Goal: Task Accomplishment & Management: Manage account settings

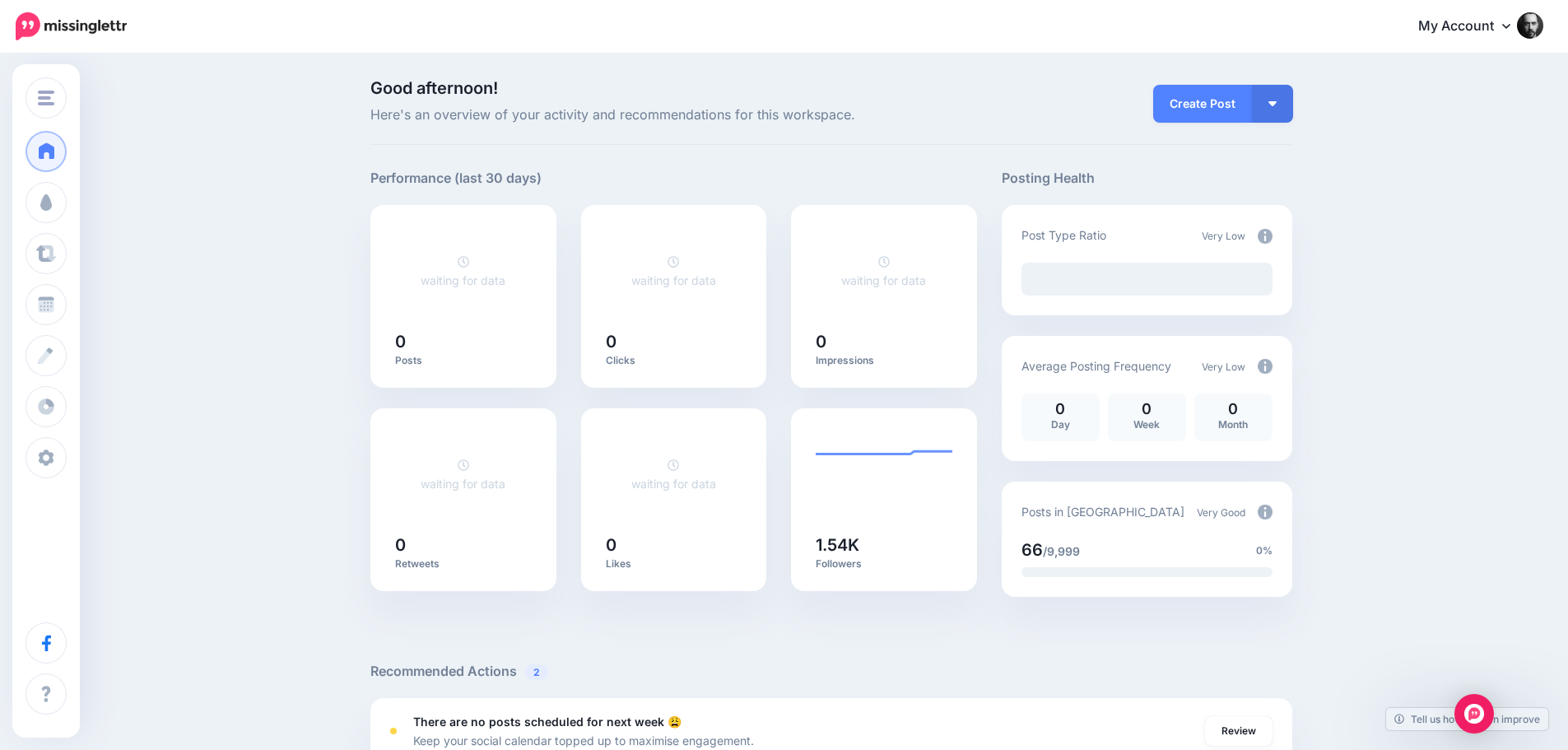
click at [1480, 29] on link "My Account" at bounding box center [1472, 26] width 141 height 40
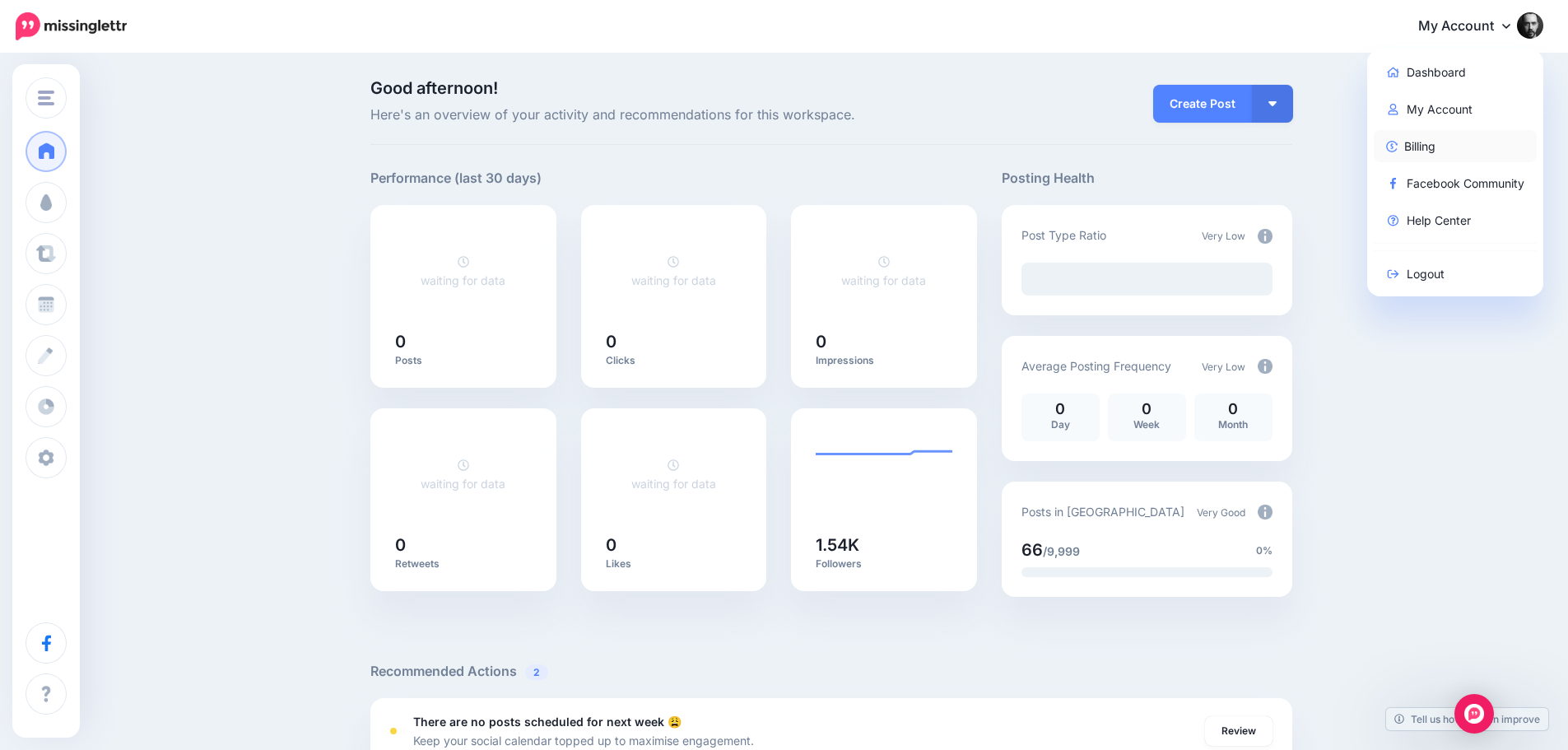
click at [1449, 142] on link "Billing" at bounding box center [1456, 146] width 164 height 33
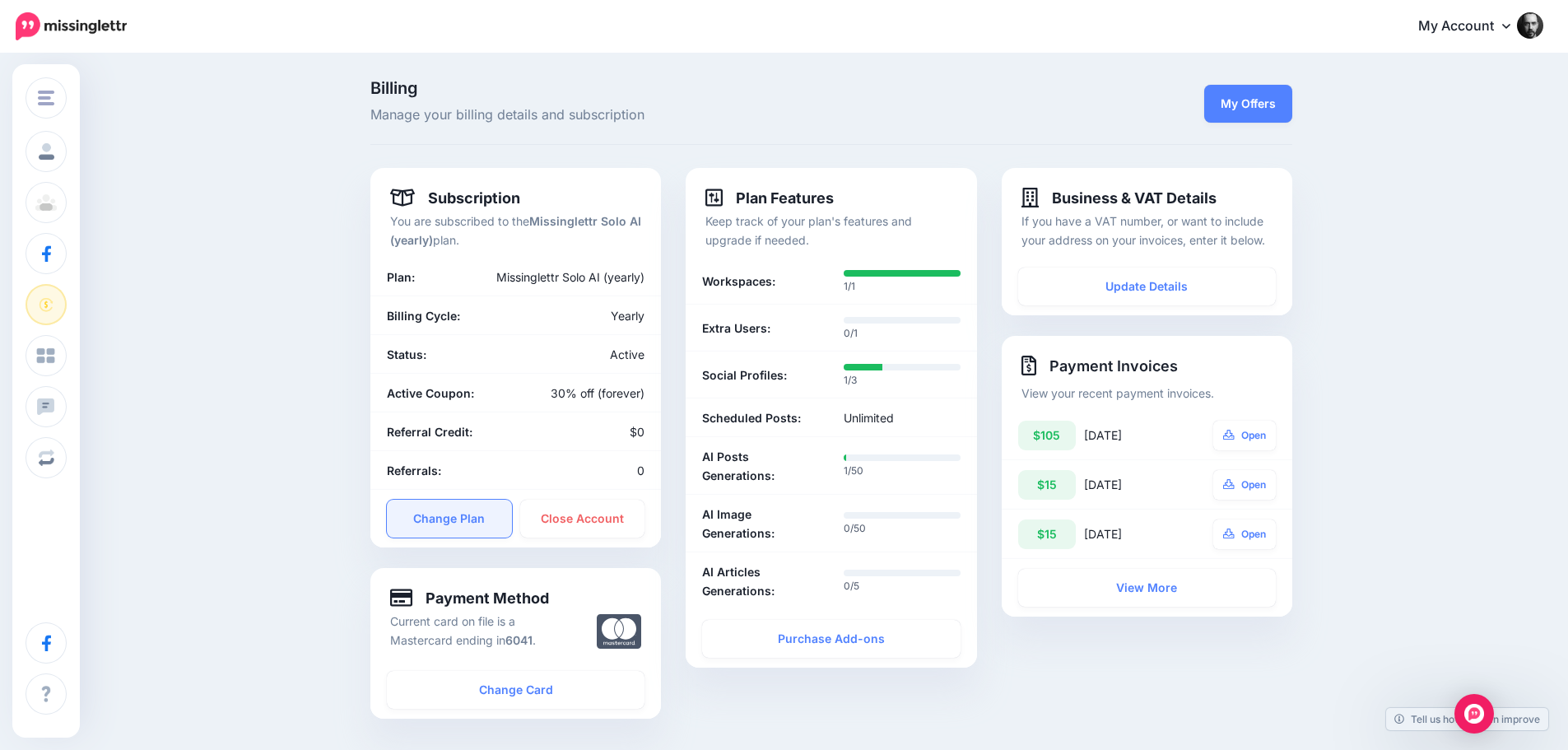
click at [463, 515] on link "Change Plan" at bounding box center [449, 519] width 125 height 38
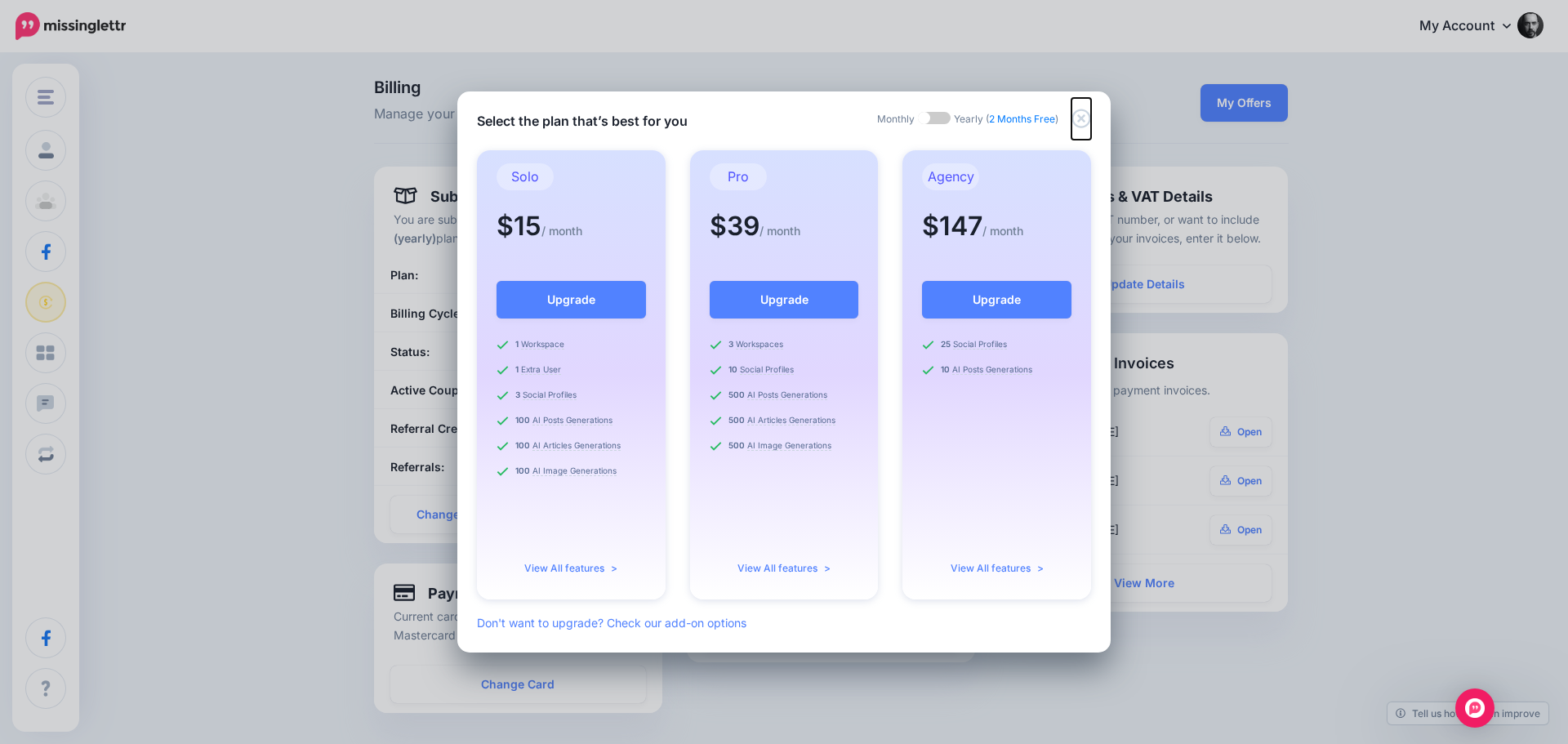
click at [1084, 118] on icon "Close" at bounding box center [1081, 118] width 19 height 19
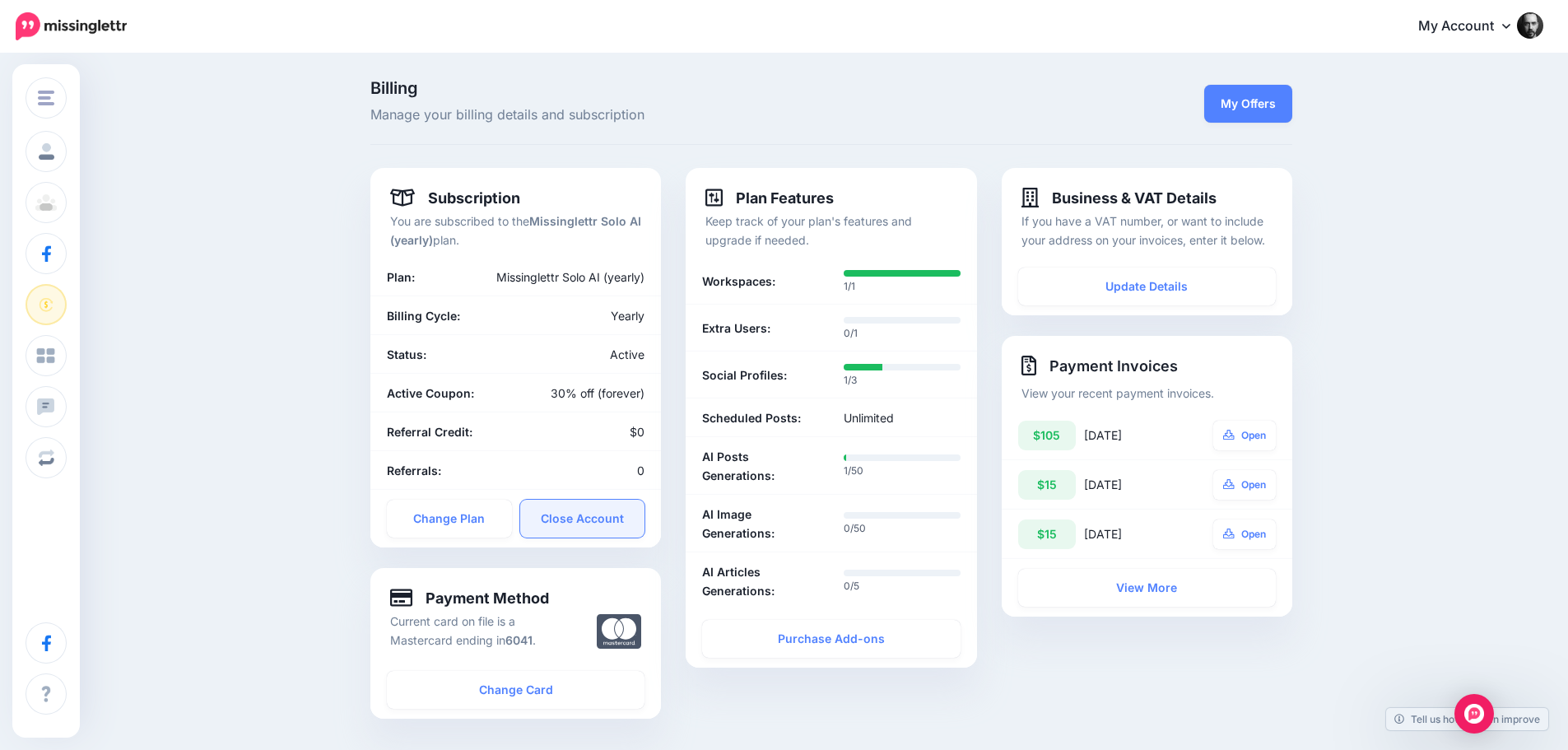
click at [586, 524] on link "Close Account" at bounding box center [583, 519] width 125 height 38
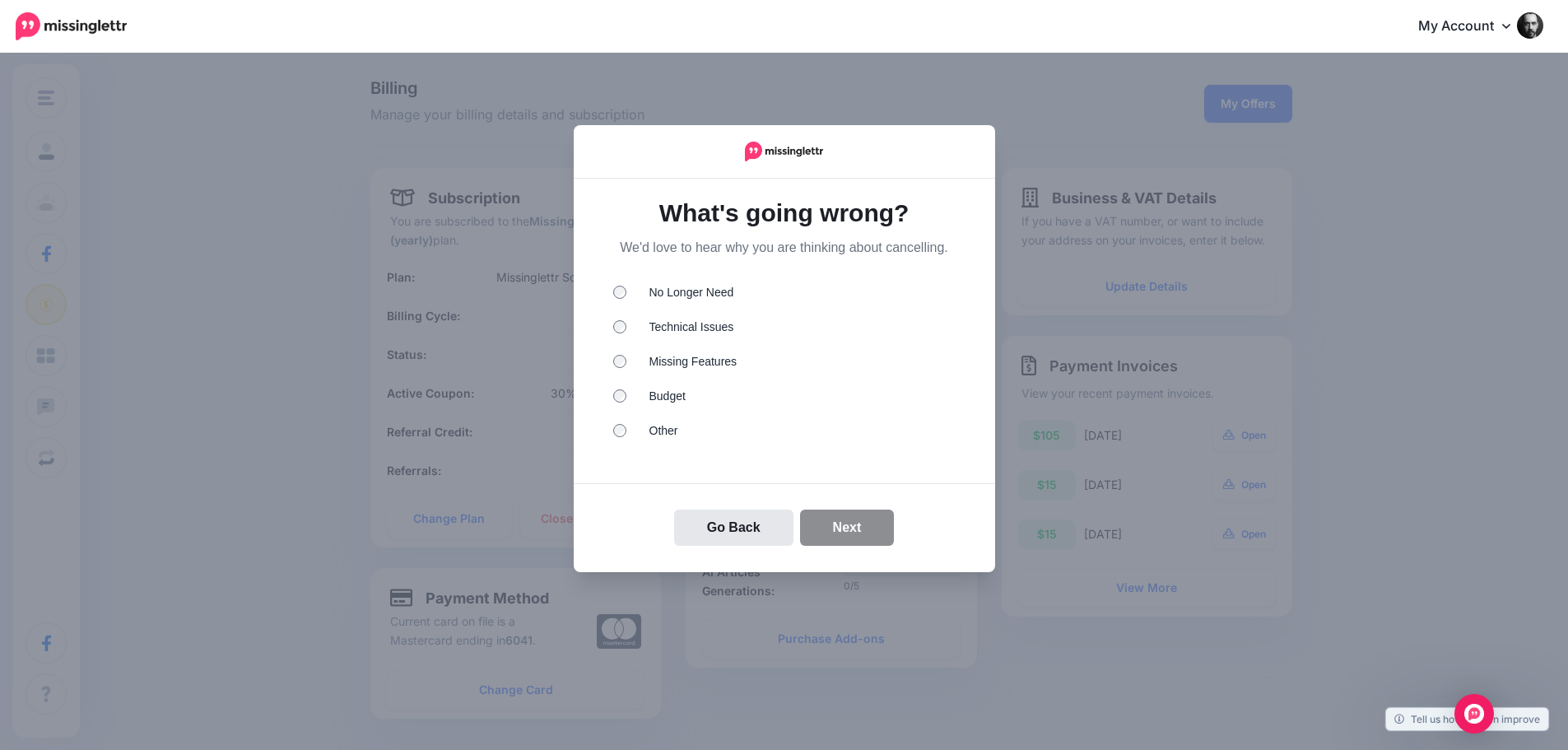
click at [693, 293] on li "No Longer Need" at bounding box center [784, 295] width 342 height 21
click at [845, 526] on button "Next" at bounding box center [848, 527] width 95 height 36
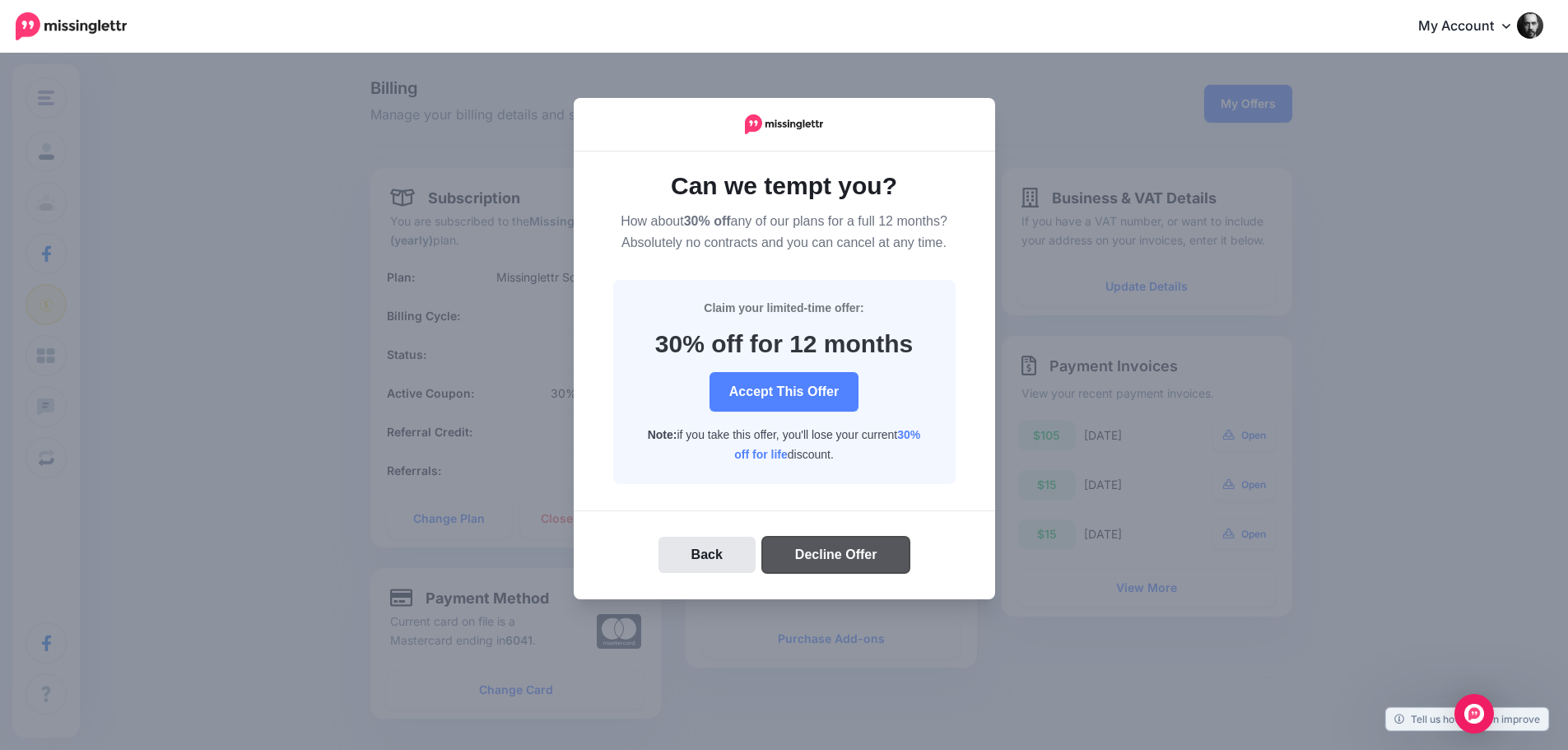
click at [832, 562] on button "Decline Offer" at bounding box center [836, 554] width 148 height 36
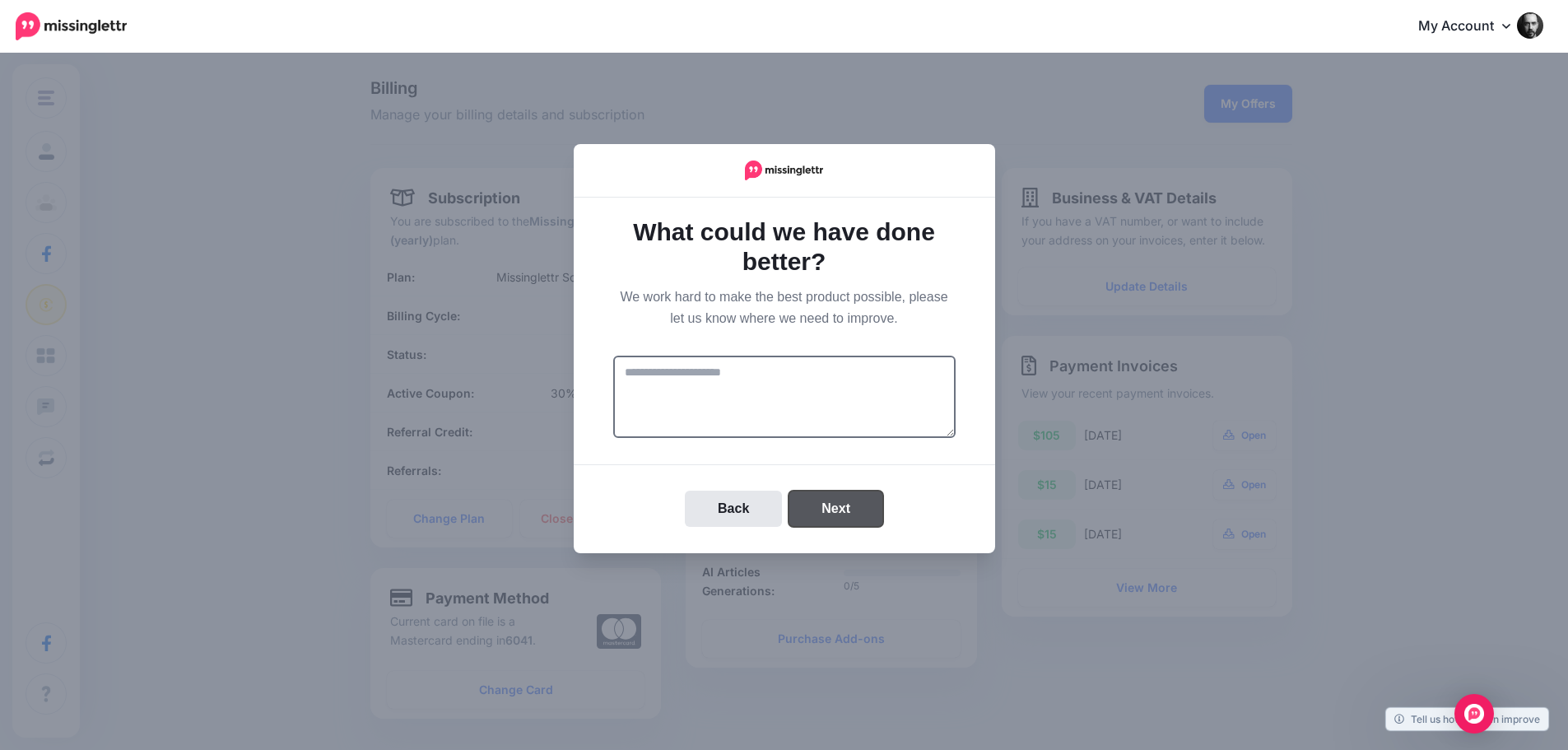
click at [830, 505] on button "Next" at bounding box center [836, 508] width 95 height 36
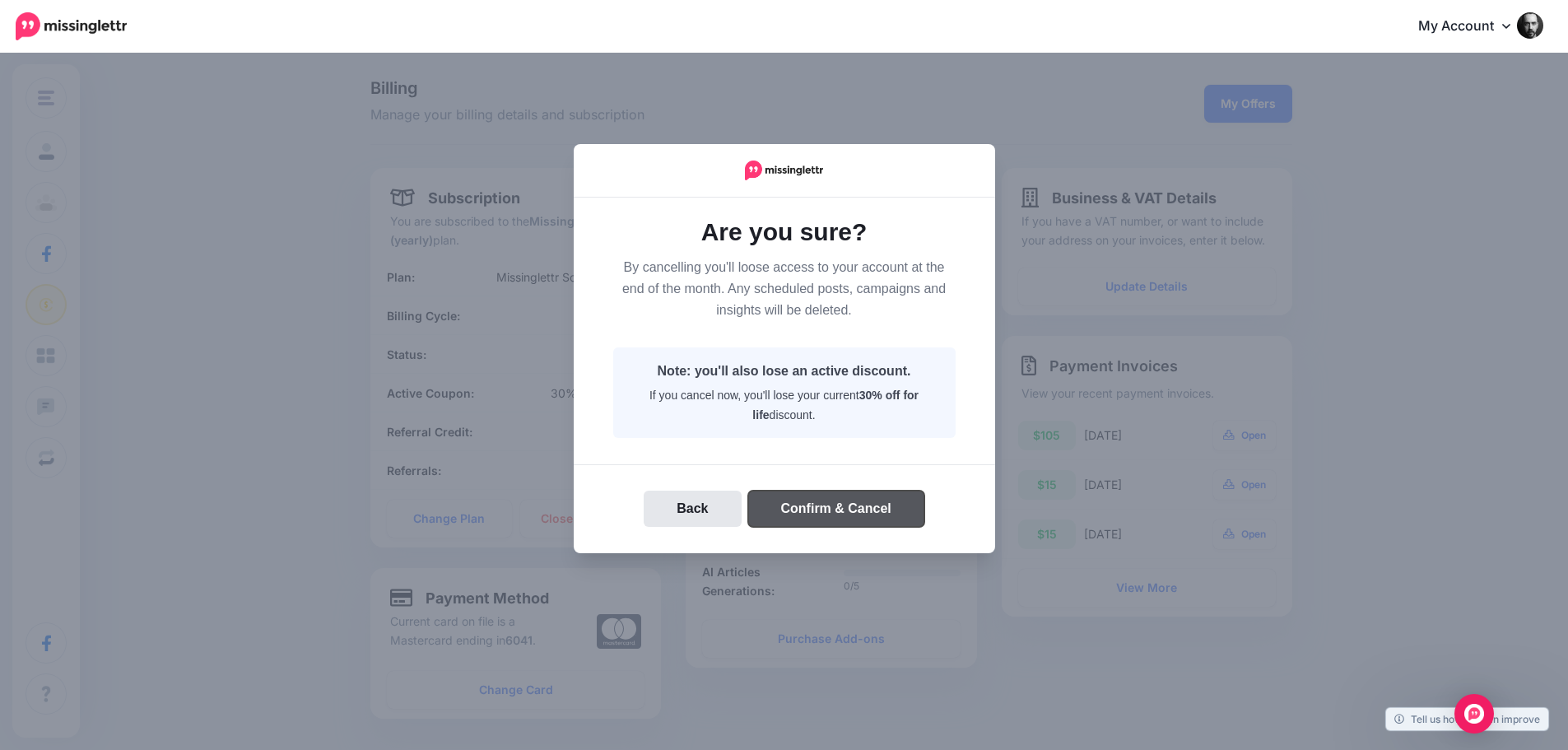
click at [830, 505] on button "Confirm & Cancel" at bounding box center [837, 508] width 177 height 36
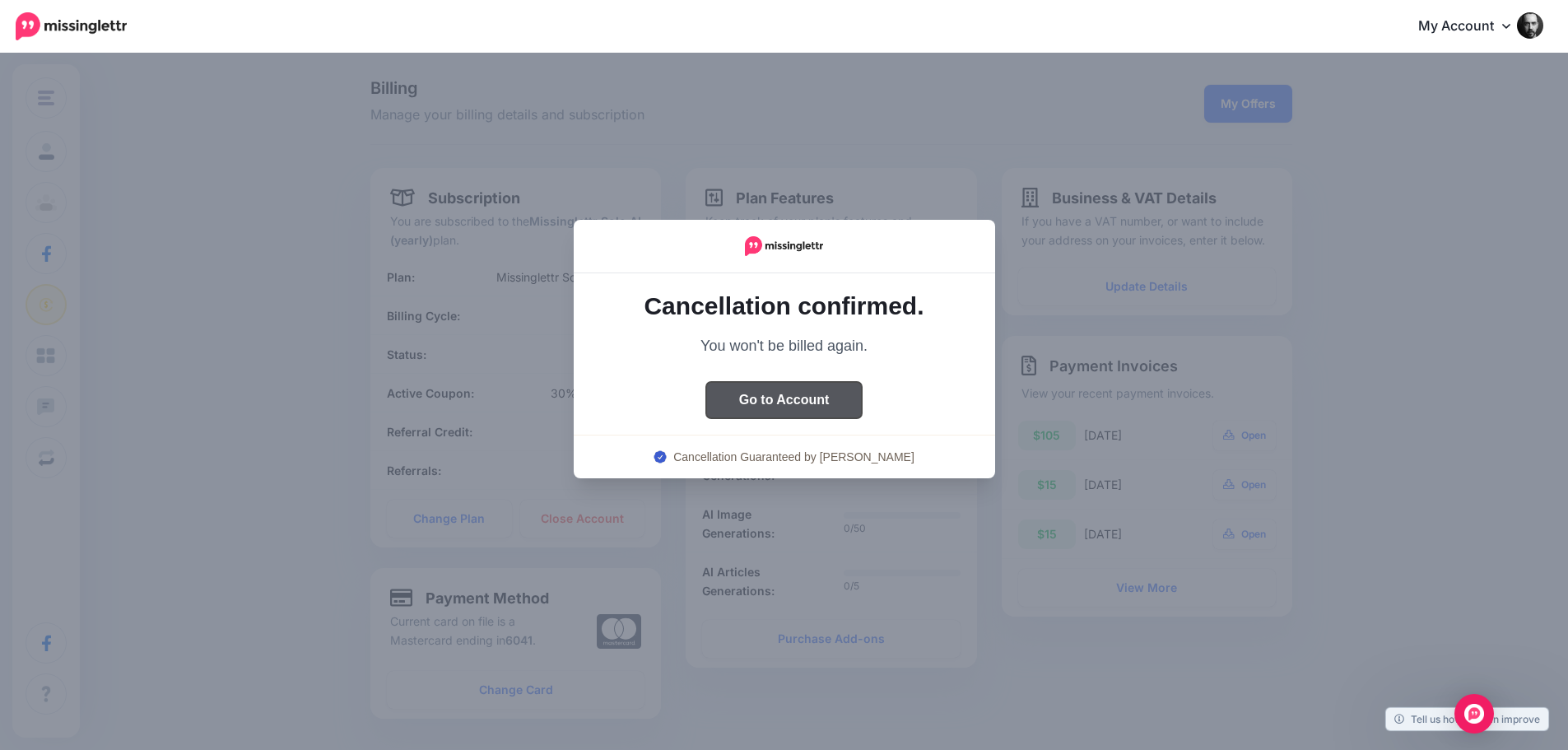
click at [773, 402] on button "Go to Account" at bounding box center [784, 400] width 156 height 36
